Goal: Information Seeking & Learning: Learn about a topic

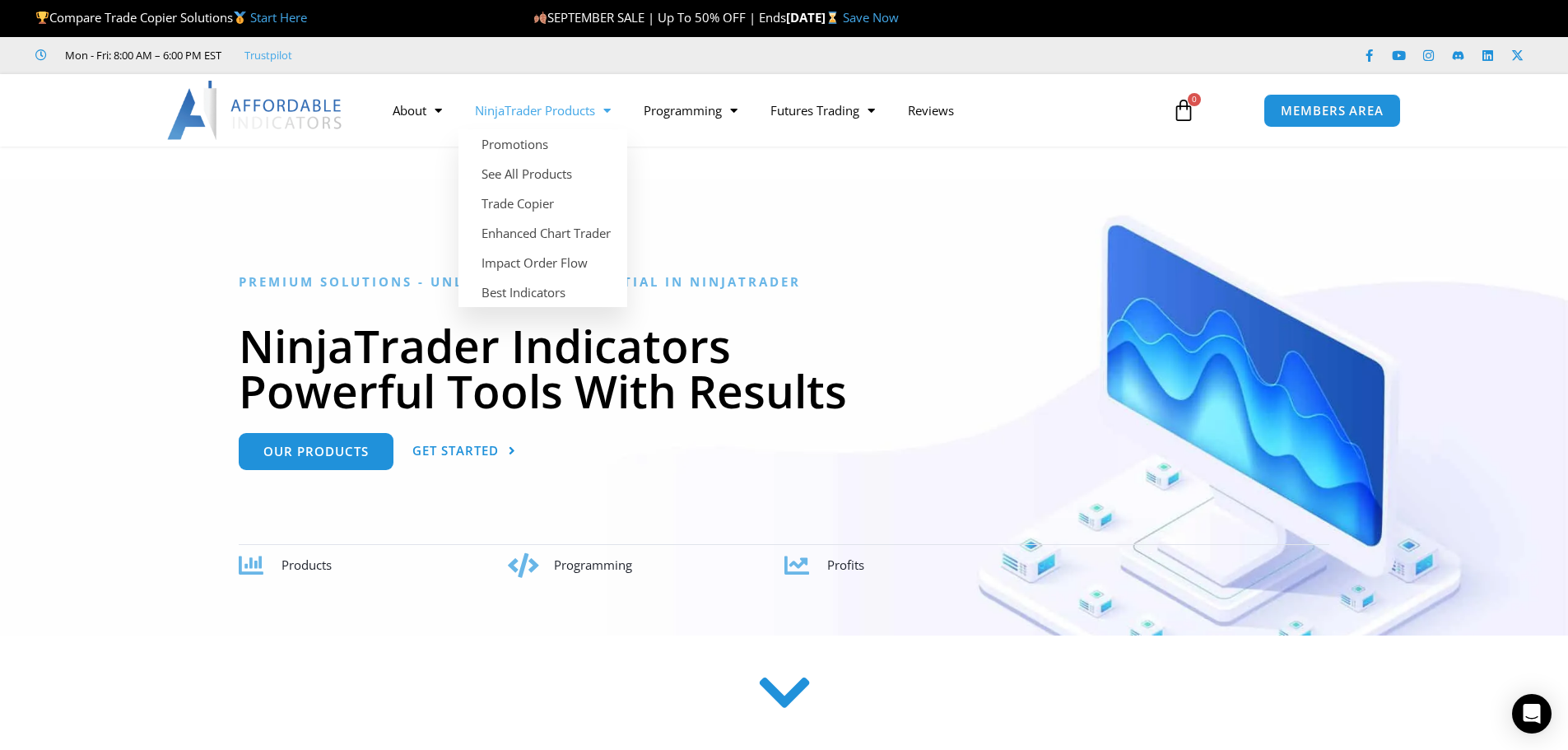
click at [554, 111] on link "NinjaTrader Products" at bounding box center [542, 111] width 169 height 38
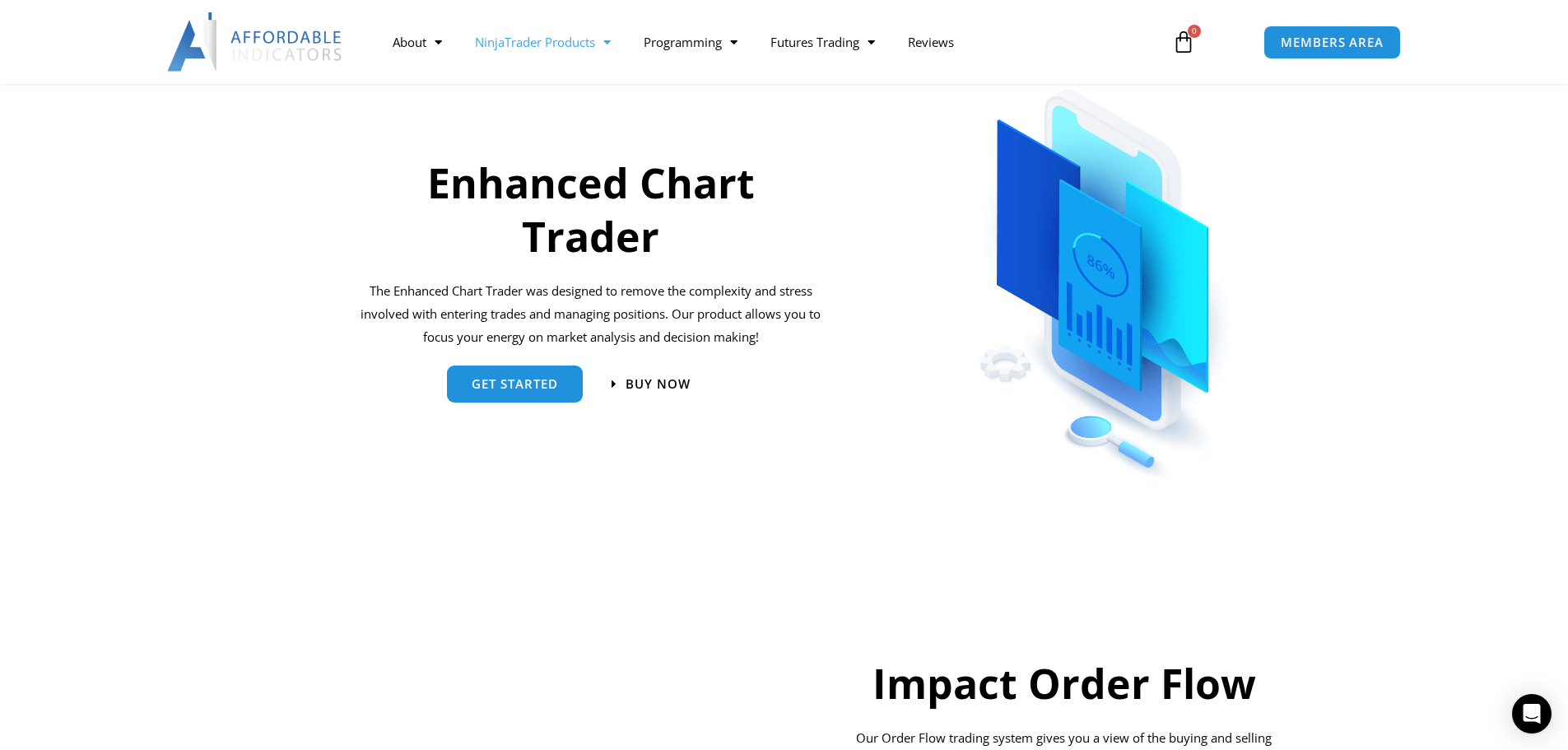
scroll to position [823, 0]
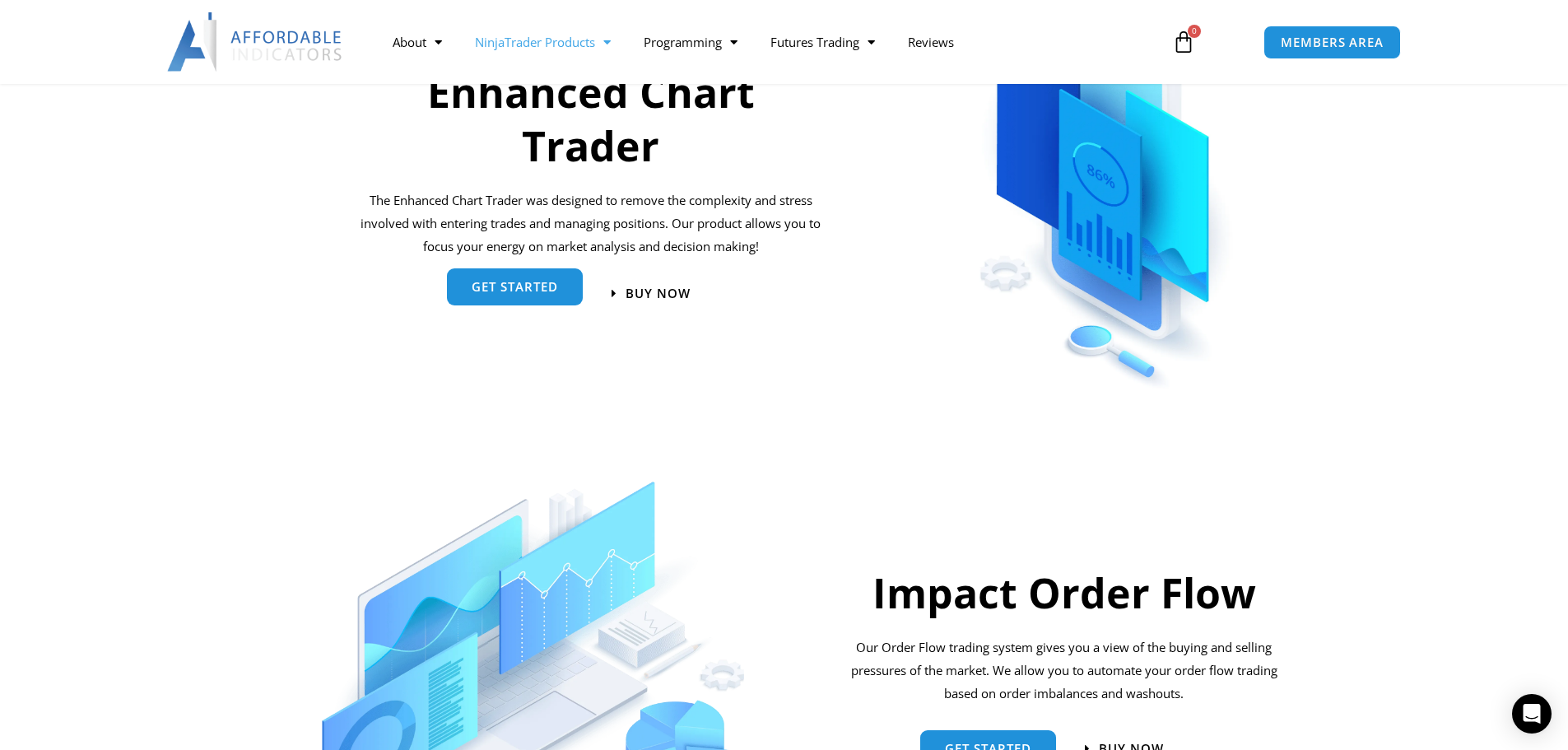
click at [512, 294] on span "get started" at bounding box center [515, 289] width 86 height 12
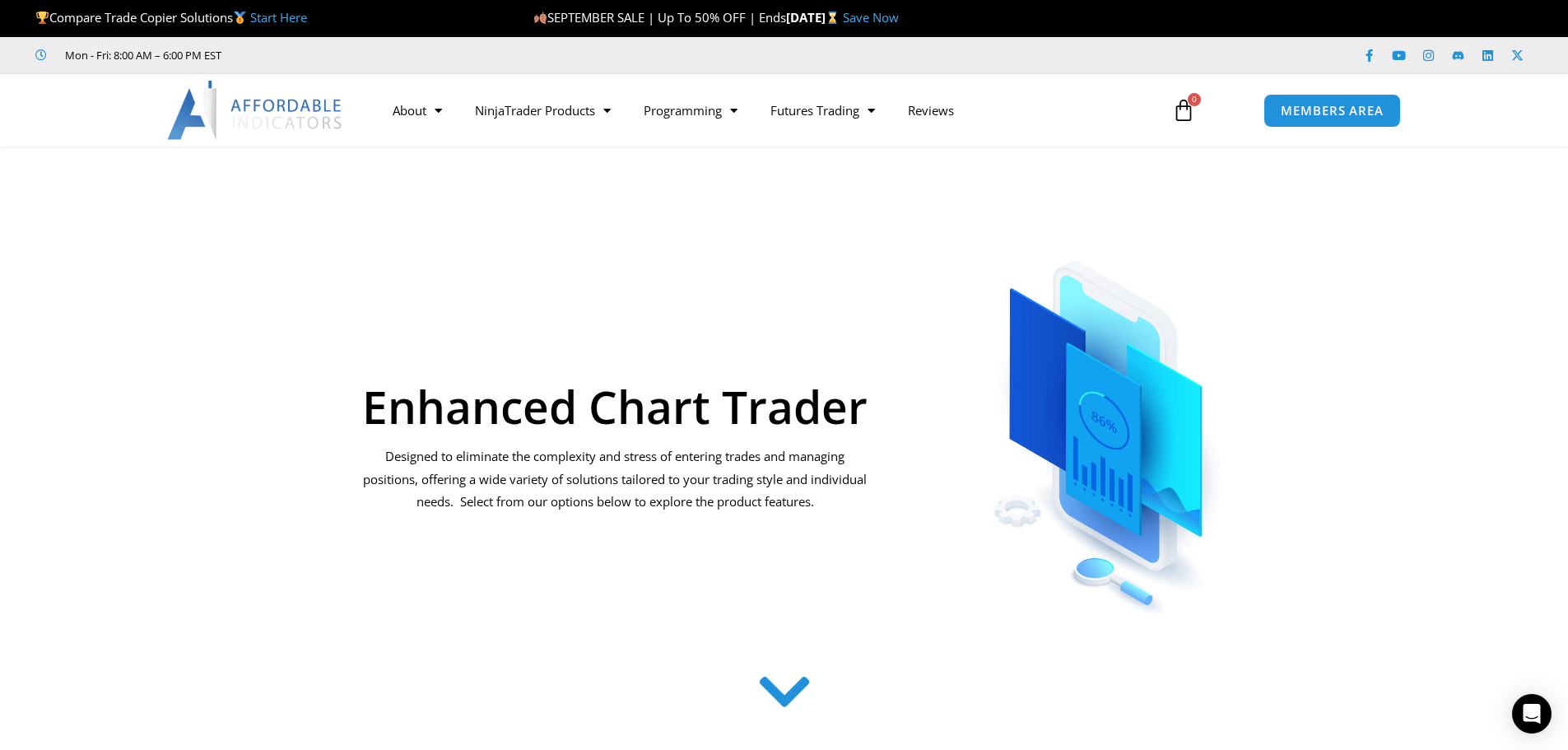
scroll to position [247, 0]
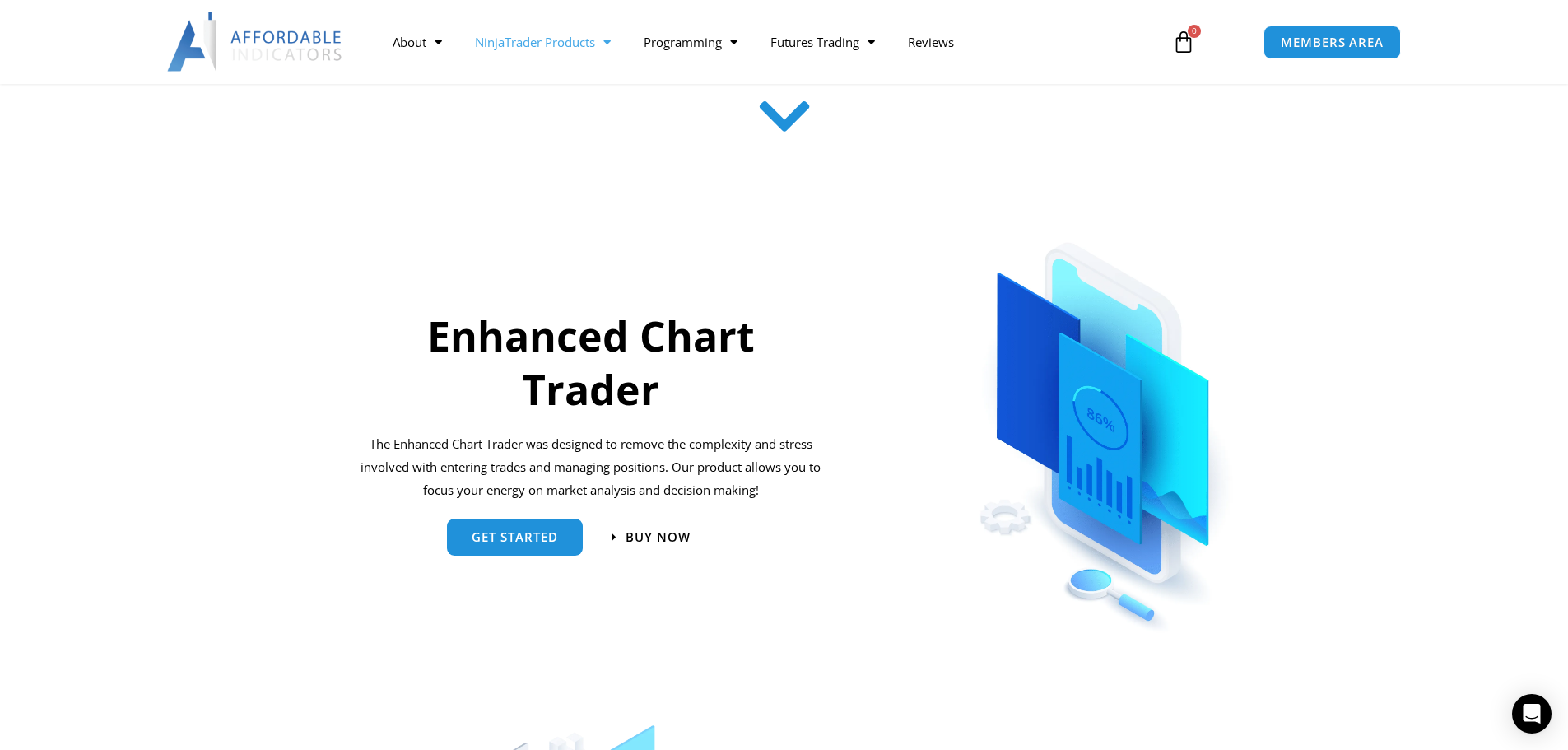
scroll to position [576, 0]
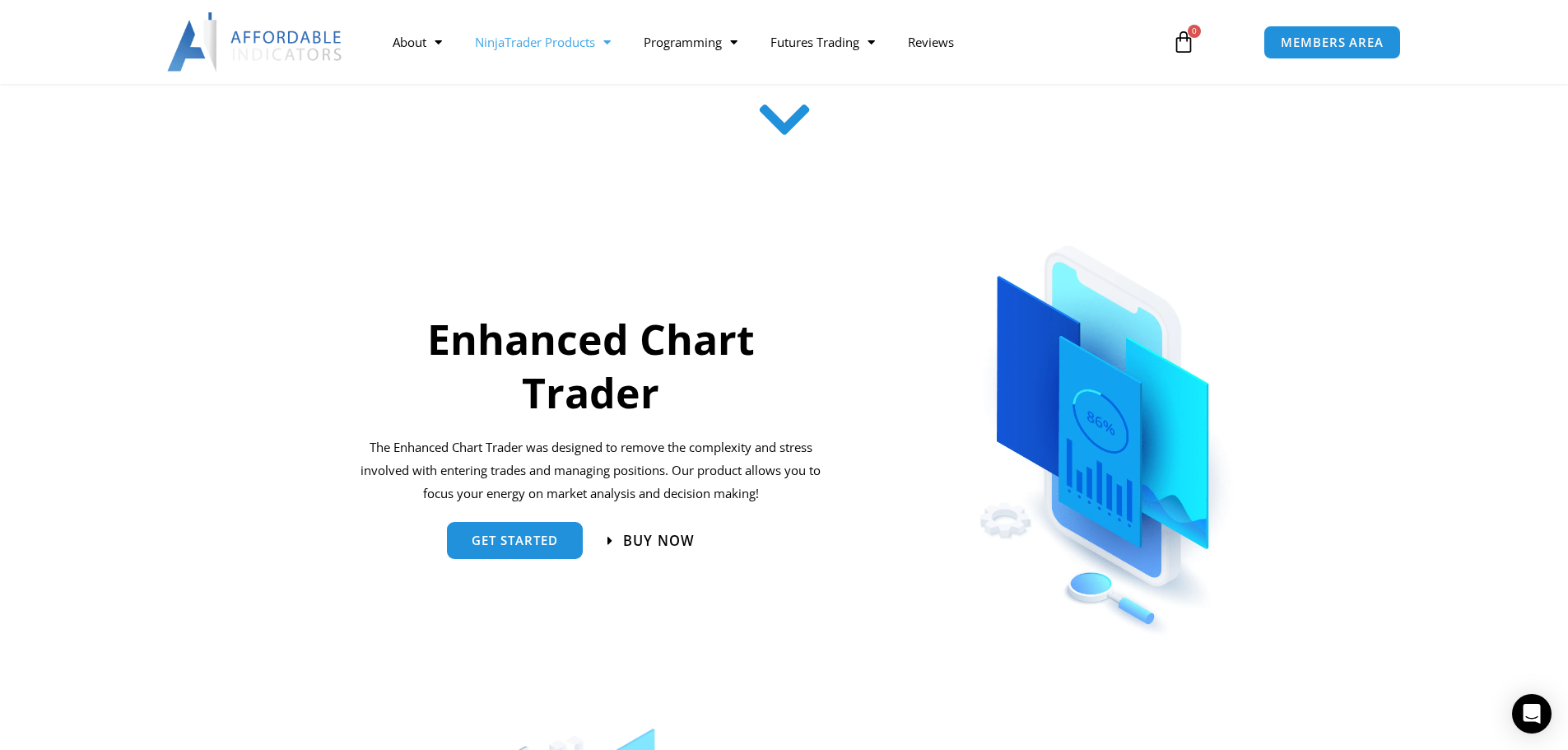
click at [674, 534] on span "Buy now" at bounding box center [659, 540] width 71 height 14
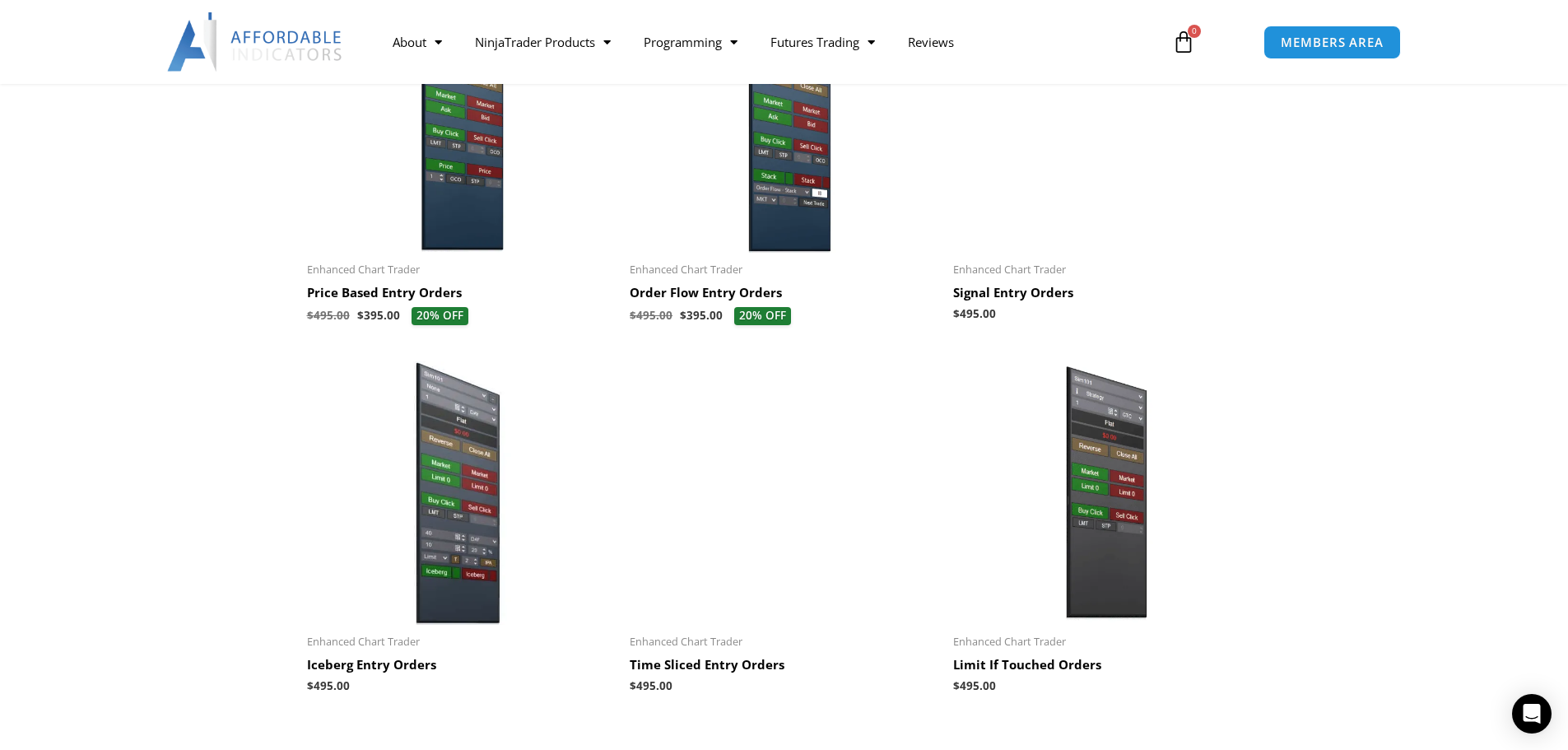
scroll to position [1399, 0]
